Goal: Task Accomplishment & Management: Use online tool/utility

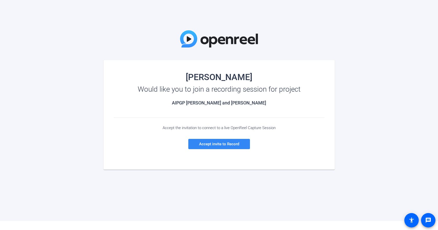
click at [203, 142] on span "Accept invite to Record" at bounding box center [219, 144] width 40 height 5
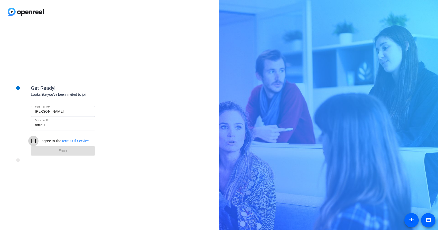
click at [34, 139] on input "I agree to the Terms Of Service" at bounding box center [33, 141] width 10 height 10
checkbox input "true"
click at [48, 151] on span at bounding box center [63, 151] width 64 height 12
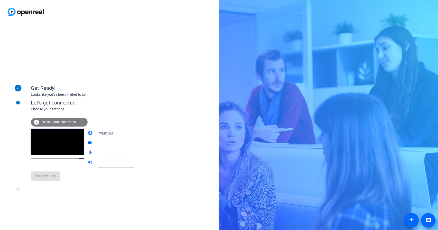
click at [125, 144] on div at bounding box center [118, 143] width 39 height 6
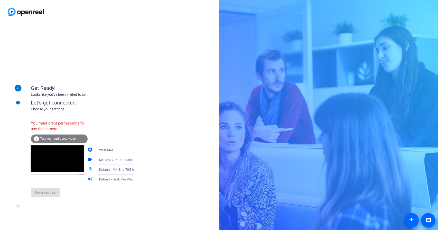
click at [119, 152] on div "WEBCAM" at bounding box center [118, 150] width 39 height 6
click at [137, 139] on div at bounding box center [219, 115] width 438 height 230
click at [123, 172] on div "Default - MX Brio 705 for Business (046d:091d)" at bounding box center [118, 170] width 39 height 6
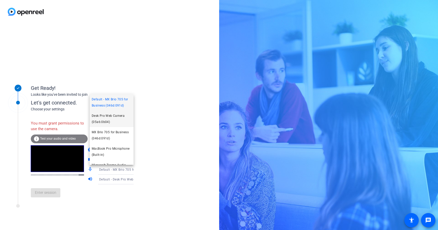
click at [113, 118] on span "Desk Pro Web Camera (05a6:0b04)" at bounding box center [112, 119] width 40 height 12
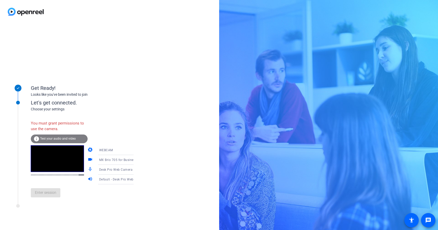
click at [117, 181] on span "Default - Desk Pro Web Camera (05a6:0b04)" at bounding box center [132, 179] width 67 height 4
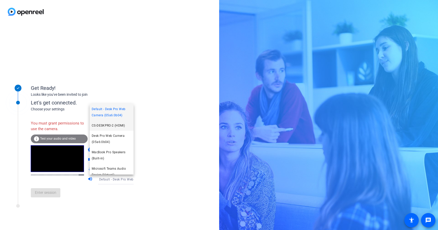
click at [109, 125] on span "CS-DESKPRO-2 (HDMI)" at bounding box center [108, 126] width 33 height 6
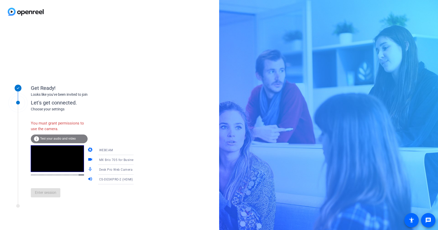
click at [109, 118] on div "You must grant permissions to use the camera. info Test your audio and video ca…" at bounding box center [87, 160] width 113 height 84
click at [110, 170] on span "Desk Pro Web Camera (05a6:0b04)" at bounding box center [125, 170] width 53 height 4
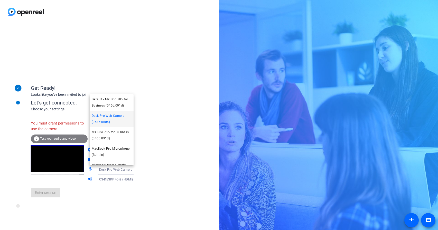
click at [158, 123] on div at bounding box center [219, 115] width 438 height 230
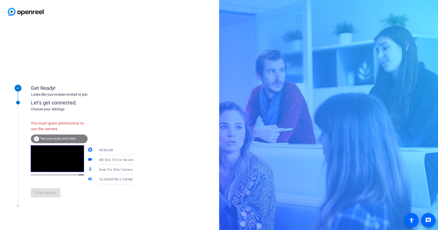
click at [82, 77] on div "Get Ready! Looks like you've been invited to join" at bounding box center [82, 86] width 103 height 23
click at [108, 179] on span "CS-DESKPRO-2 (HDMI)" at bounding box center [116, 180] width 34 height 4
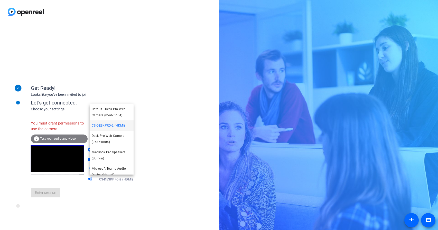
click at [143, 87] on div at bounding box center [219, 115] width 438 height 230
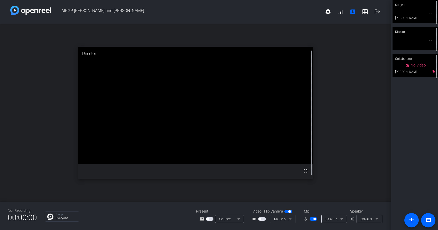
click at [353, 104] on div "open_in_new Director fullscreen" at bounding box center [195, 113] width 391 height 178
click at [264, 219] on span "button" at bounding box center [262, 219] width 8 height 4
click at [262, 219] on span "button" at bounding box center [262, 219] width 8 height 4
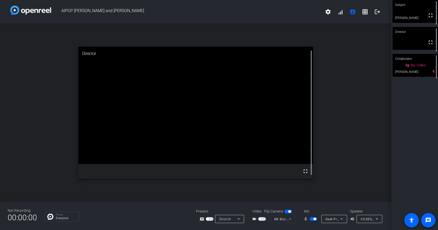
click at [279, 218] on mat-form-field "MX Brio 705 for Business (046d:091d)" at bounding box center [283, 219] width 26 height 8
click at [377, 95] on div "open_in_new Director fullscreen" at bounding box center [195, 113] width 391 height 178
